Goal: Information Seeking & Learning: Learn about a topic

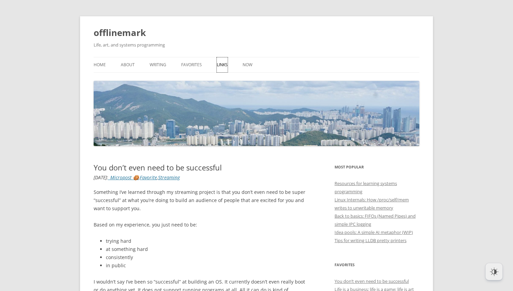
click at [223, 66] on link "Links" at bounding box center [222, 64] width 11 height 15
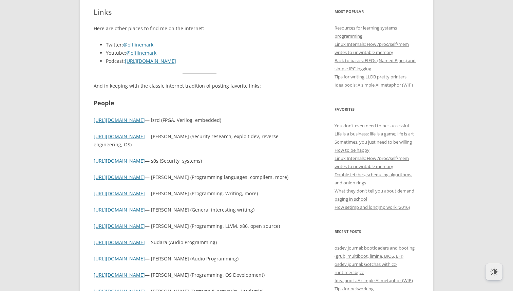
scroll to position [159, 0]
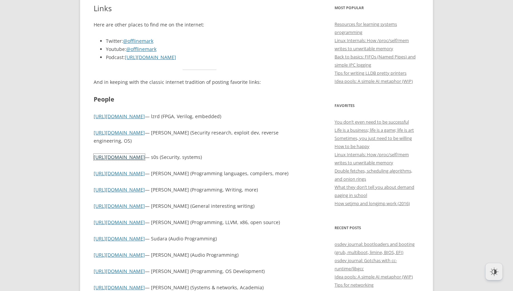
click at [126, 158] on link "https://s0s.sh/blog" at bounding box center [119, 157] width 51 height 6
